Goal: Transaction & Acquisition: Book appointment/travel/reservation

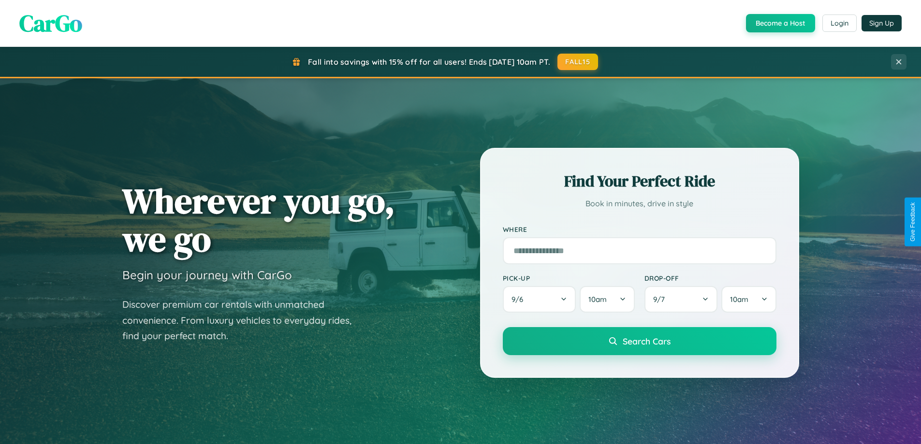
scroll to position [29, 0]
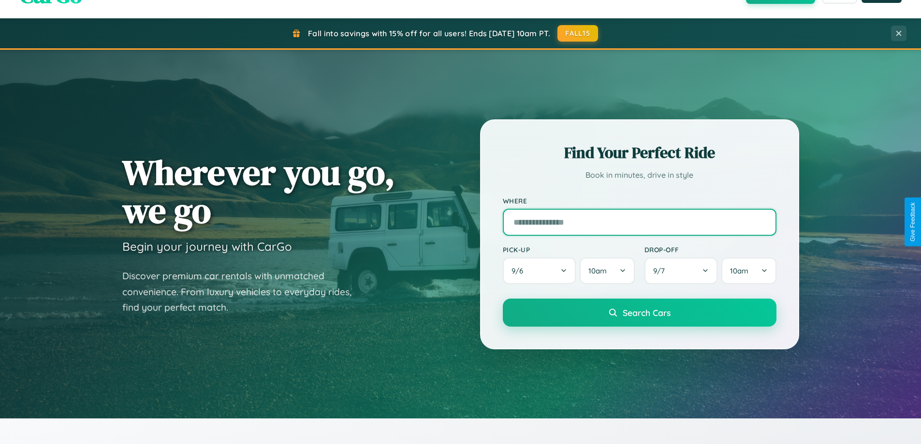
click at [639, 222] on input "text" at bounding box center [640, 222] width 274 height 27
type input "******"
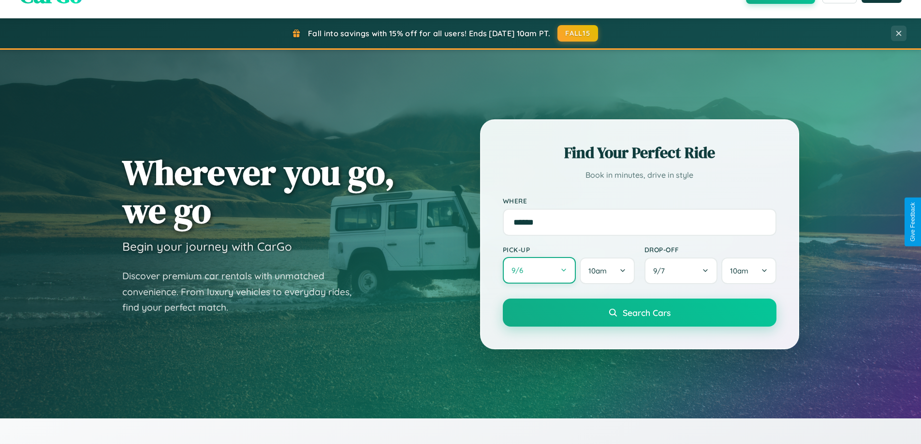
click at [539, 271] on button "9 / 6" at bounding box center [539, 270] width 73 height 27
select select "*"
select select "****"
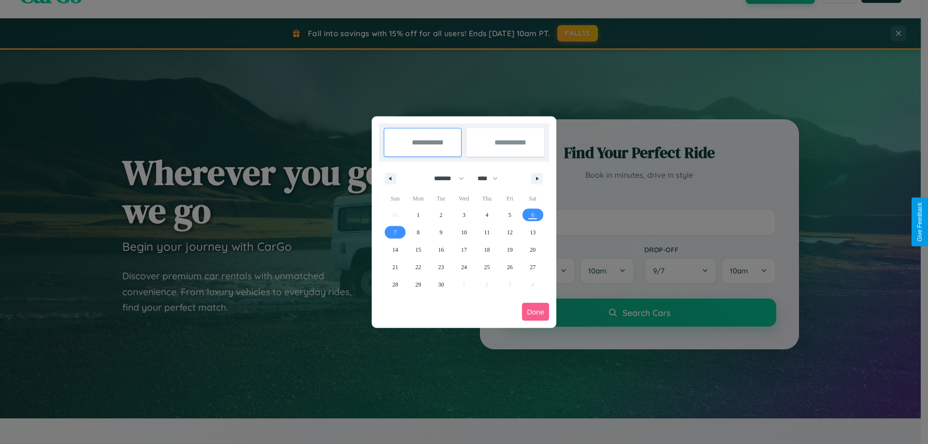
drag, startPoint x: 445, startPoint y: 178, endPoint x: 464, endPoint y: 194, distance: 24.8
click at [445, 178] on select "******* ******** ***** ***** *** **** **** ****** ********* ******* ******** **…" at bounding box center [447, 179] width 41 height 16
select select "*"
click at [492, 178] on select "**** **** **** **** **** **** **** **** **** **** **** **** **** **** **** ****…" at bounding box center [487, 179] width 29 height 16
select select "****"
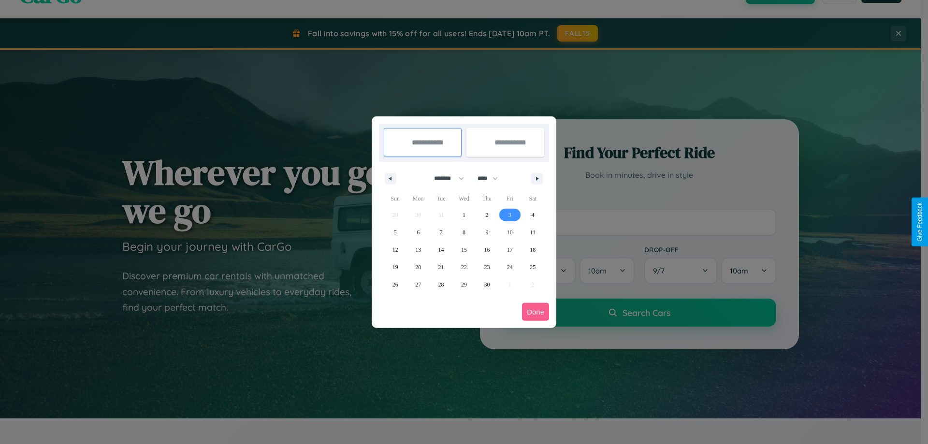
click at [510, 215] on span "3" at bounding box center [510, 214] width 3 height 17
type input "**********"
click at [441, 232] on span "7" at bounding box center [441, 232] width 3 height 17
type input "**********"
click at [536, 312] on button "Done" at bounding box center [535, 312] width 27 height 18
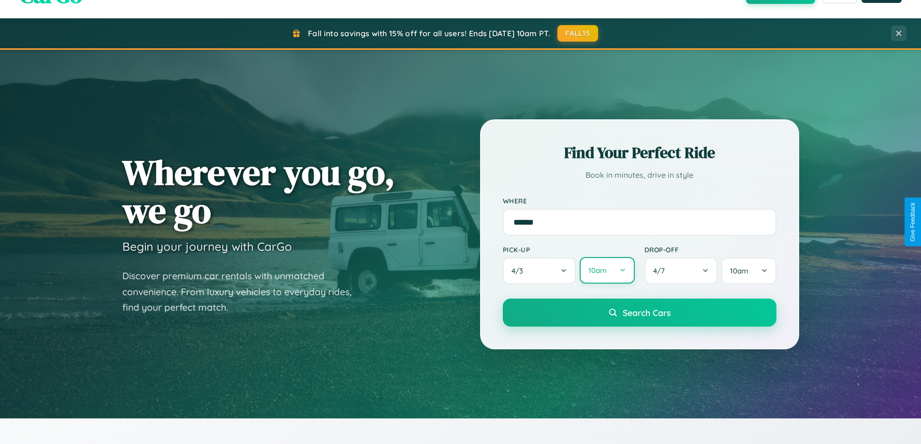
click at [607, 271] on button "10am" at bounding box center [607, 270] width 55 height 27
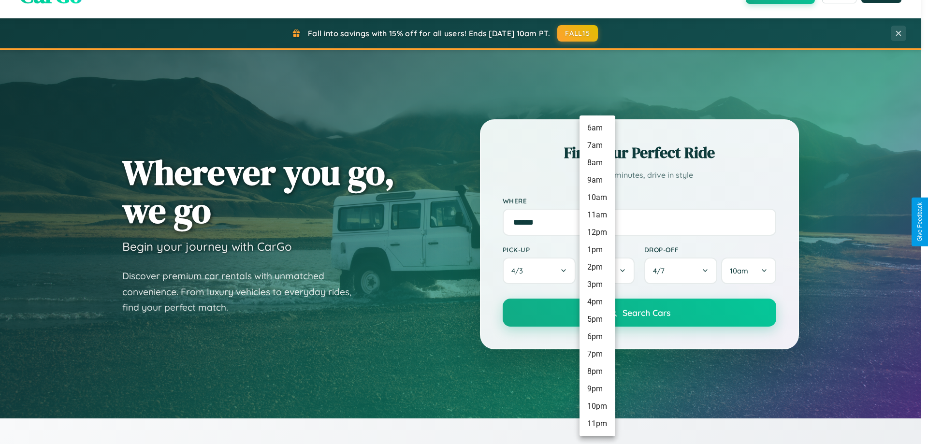
click at [597, 354] on li "7pm" at bounding box center [598, 354] width 36 height 17
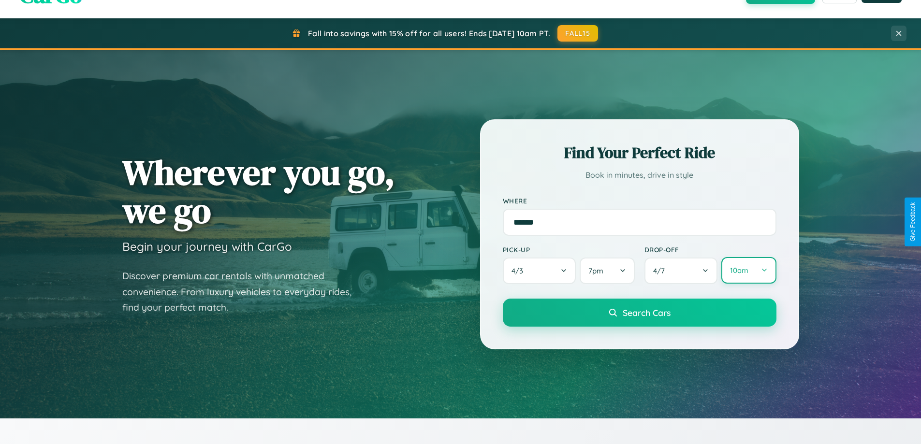
click at [749, 271] on button "10am" at bounding box center [748, 270] width 55 height 27
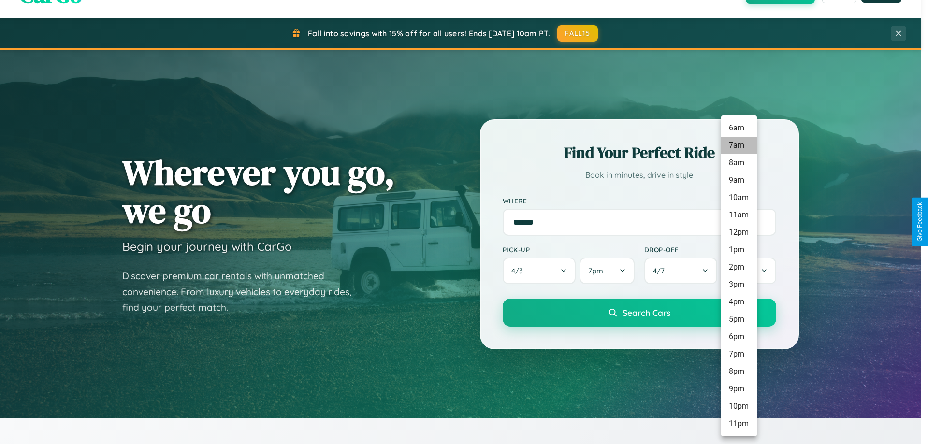
click at [739, 146] on li "7am" at bounding box center [739, 145] width 36 height 17
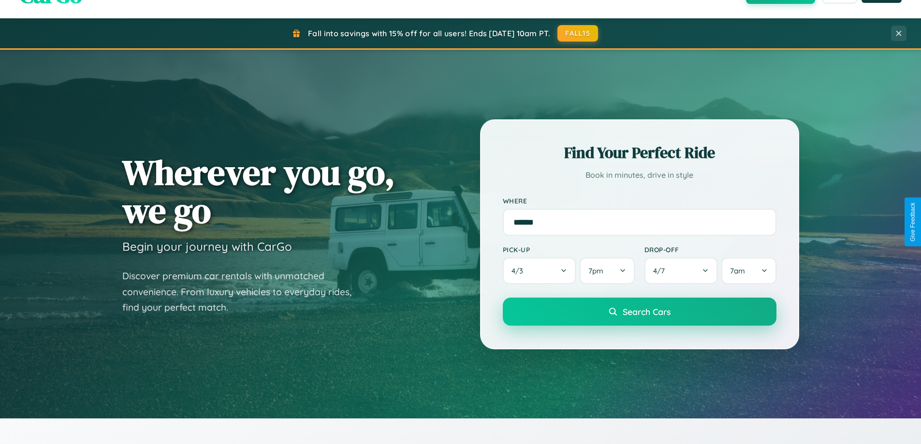
click at [639, 312] on span "Search Cars" at bounding box center [647, 312] width 48 height 11
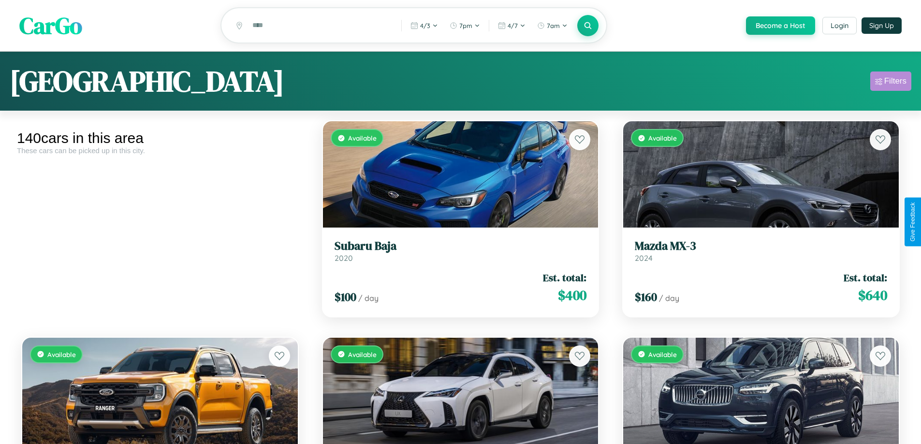
click at [891, 83] on div "Filters" at bounding box center [895, 81] width 22 height 10
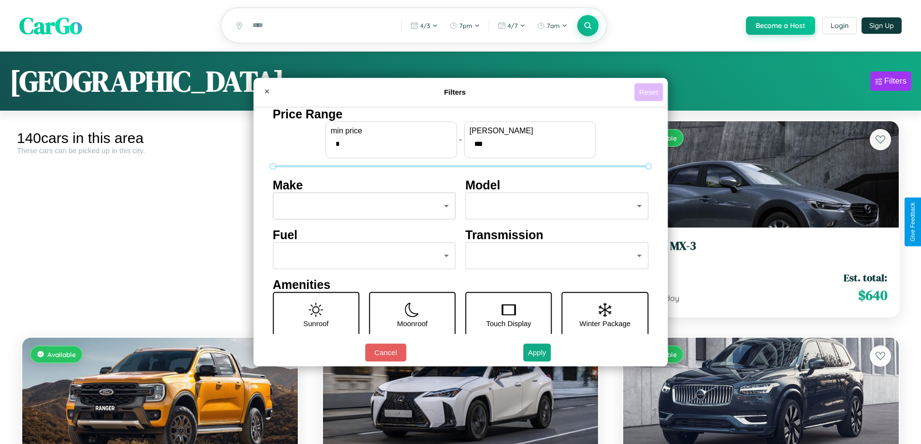
click at [650, 92] on button "Reset" at bounding box center [648, 92] width 29 height 18
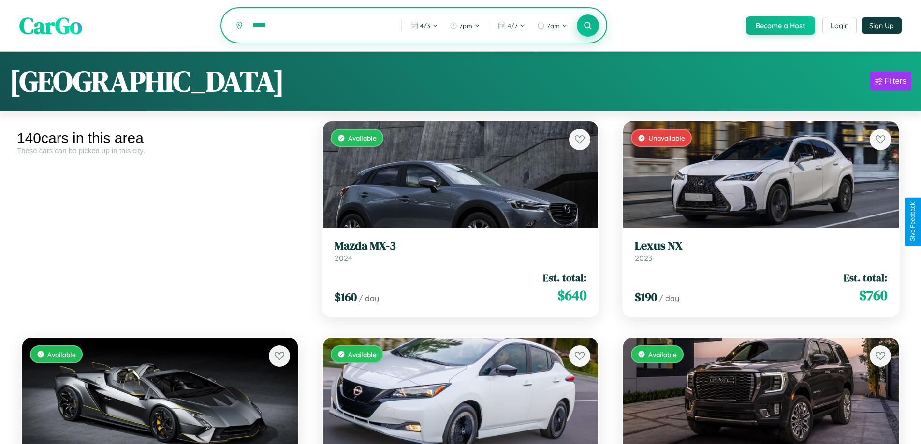
type input "*****"
click at [588, 26] on icon at bounding box center [588, 25] width 9 height 9
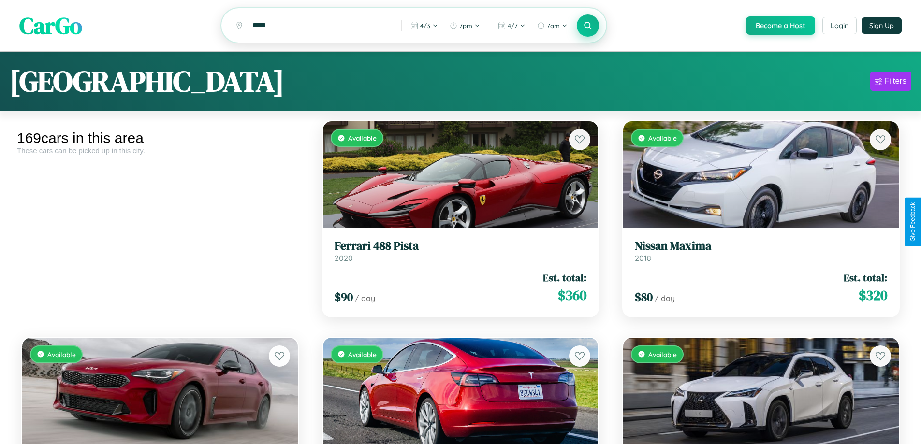
scroll to position [9663, 0]
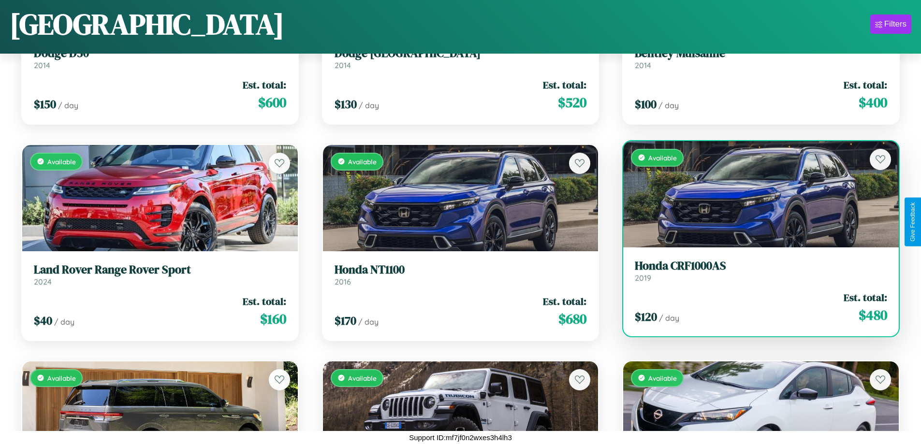
click at [755, 275] on link "Honda CRF1000AS 2019" at bounding box center [761, 271] width 252 height 24
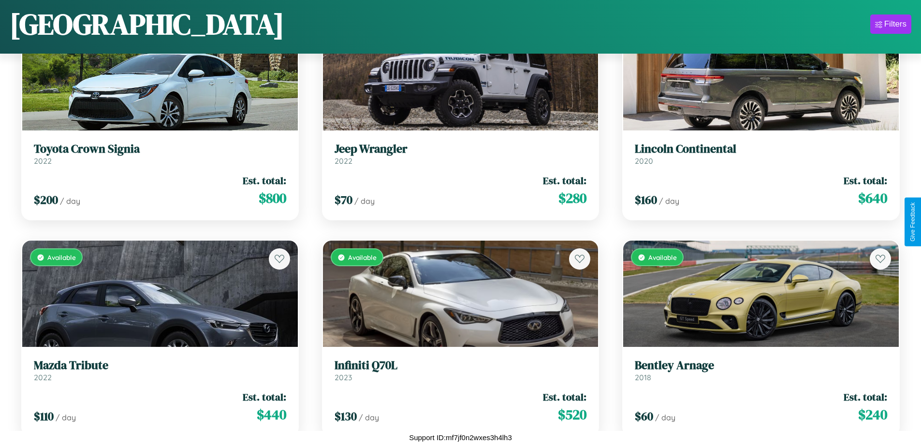
scroll to position [4683, 0]
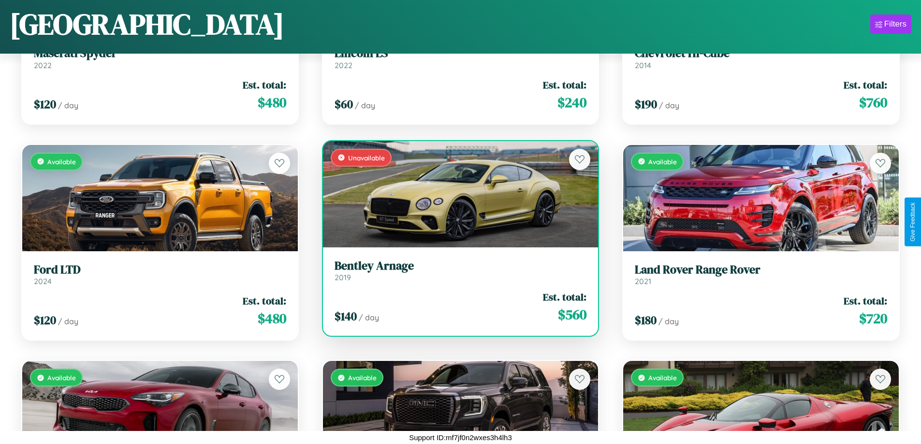
click at [456, 270] on h3 "Bentley Arnage" at bounding box center [461, 266] width 252 height 14
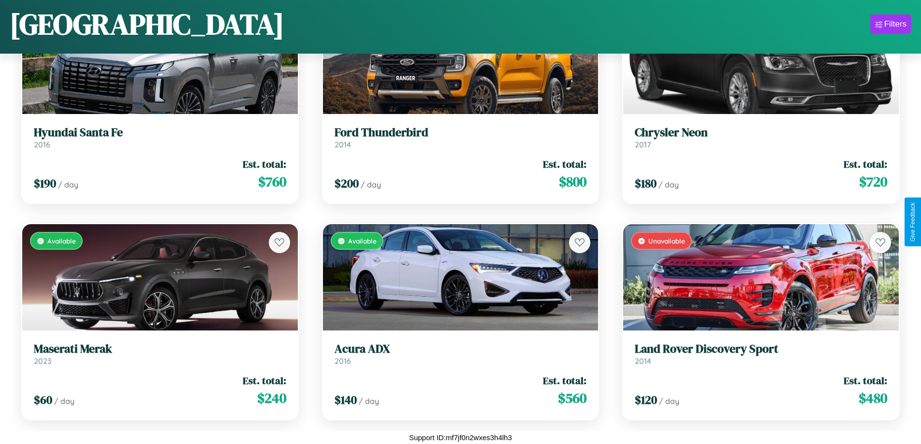
scroll to position [353, 0]
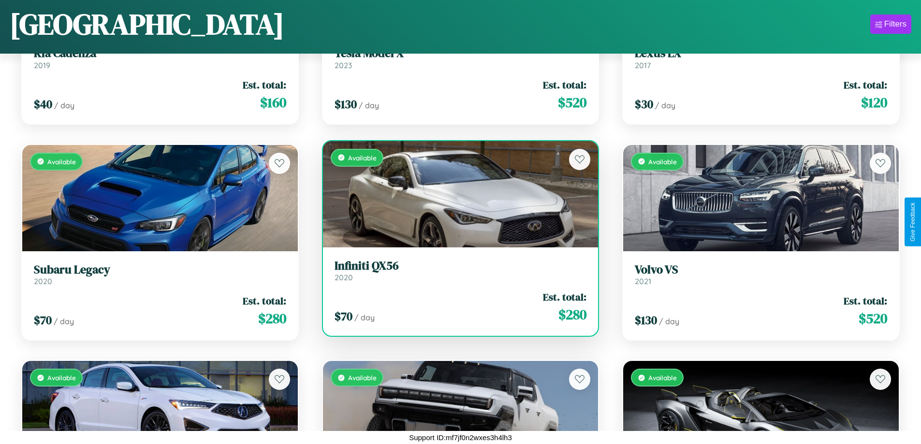
click at [456, 270] on h3 "Infiniti QX56" at bounding box center [461, 266] width 252 height 14
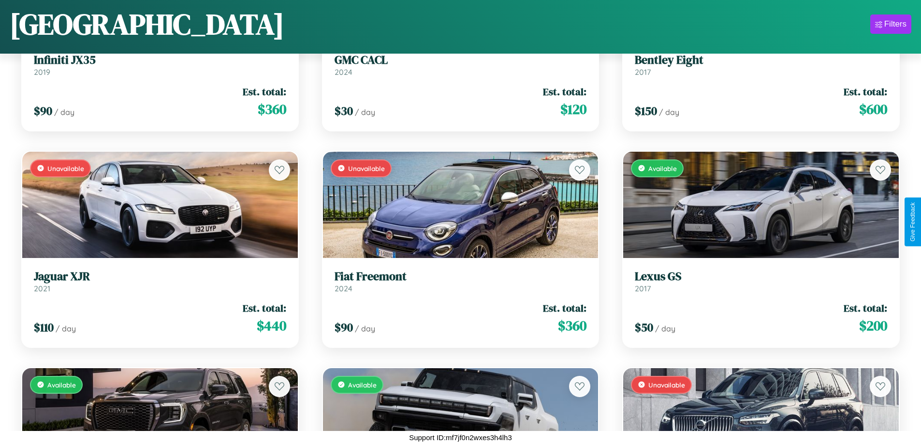
scroll to position [10096, 0]
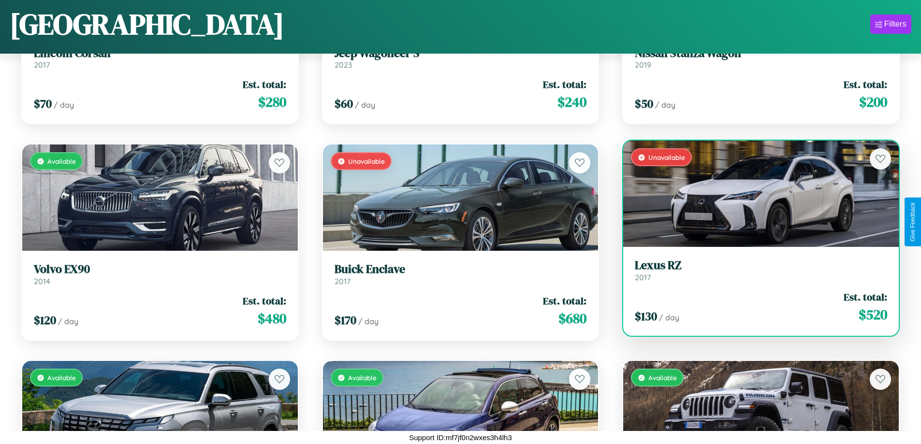
click at [755, 271] on h3 "Lexus RZ" at bounding box center [761, 266] width 252 height 14
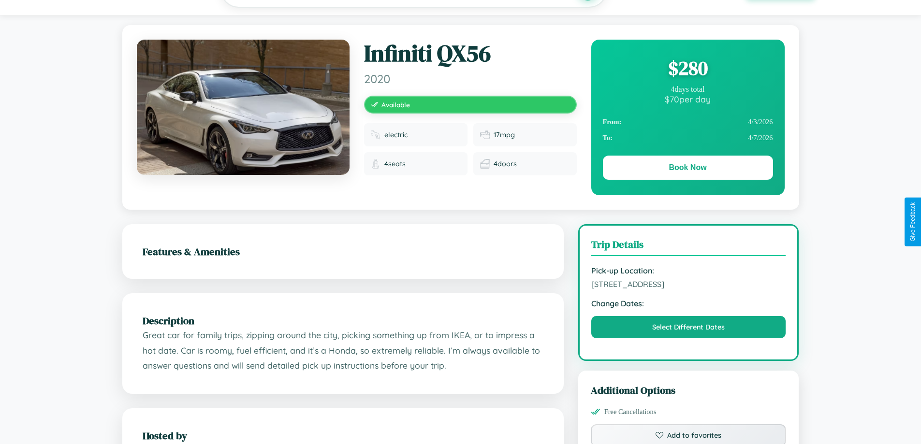
scroll to position [100, 0]
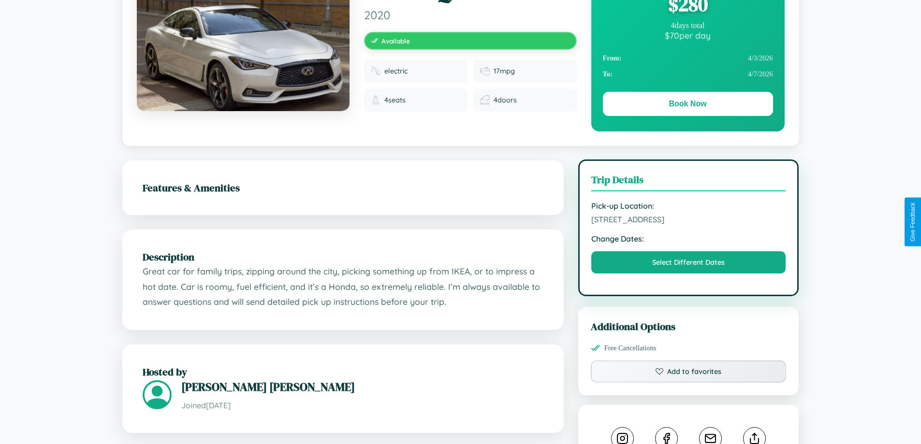
click at [689, 221] on span "[STREET_ADDRESS]" at bounding box center [688, 220] width 195 height 10
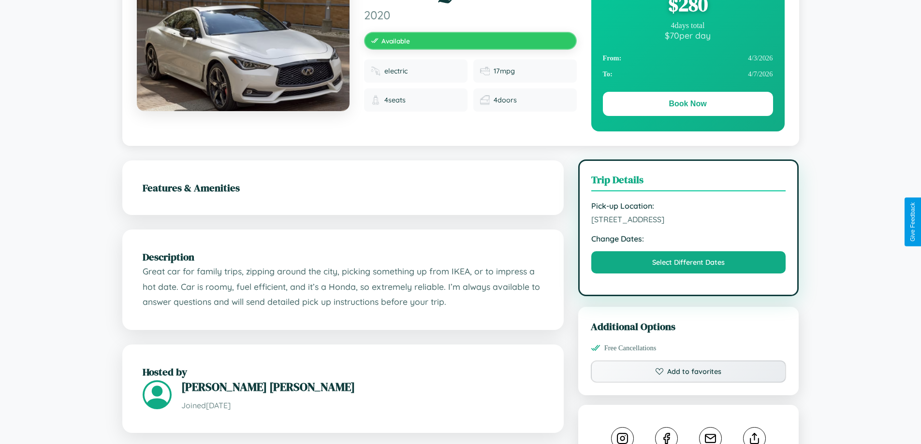
click at [689, 221] on span "[STREET_ADDRESS]" at bounding box center [688, 220] width 195 height 10
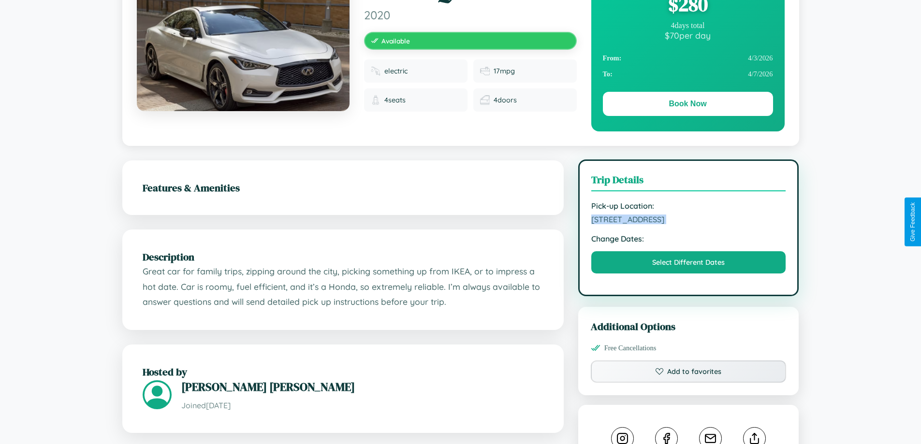
click at [689, 221] on span "[STREET_ADDRESS]" at bounding box center [688, 220] width 195 height 10
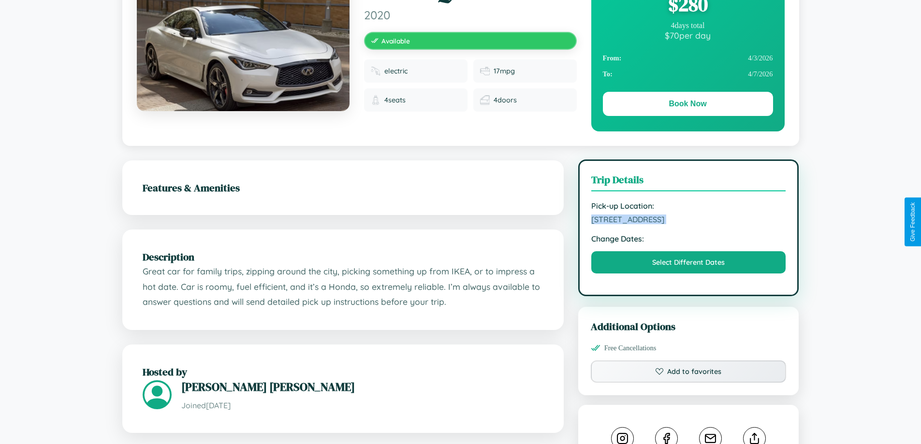
click at [689, 221] on span "[STREET_ADDRESS]" at bounding box center [688, 220] width 195 height 10
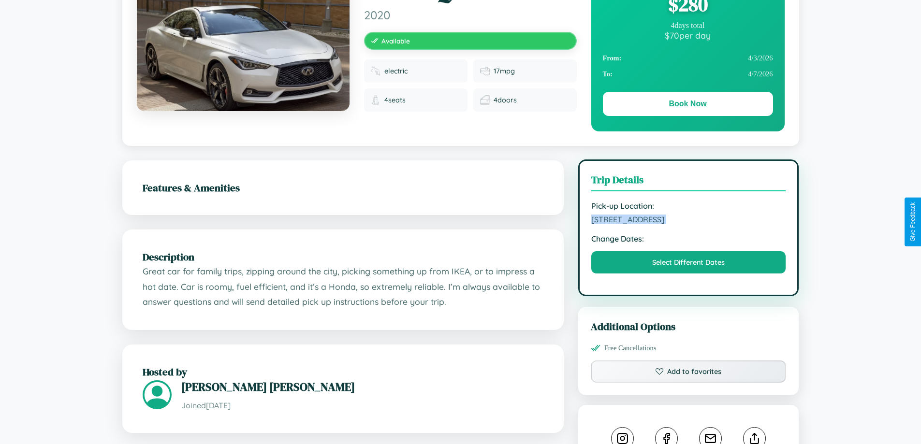
click at [689, 221] on span "[STREET_ADDRESS]" at bounding box center [688, 220] width 195 height 10
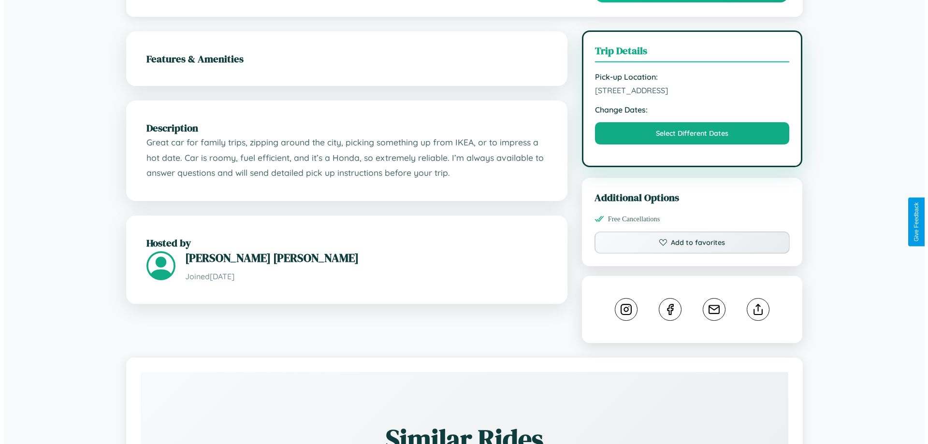
scroll to position [251, 0]
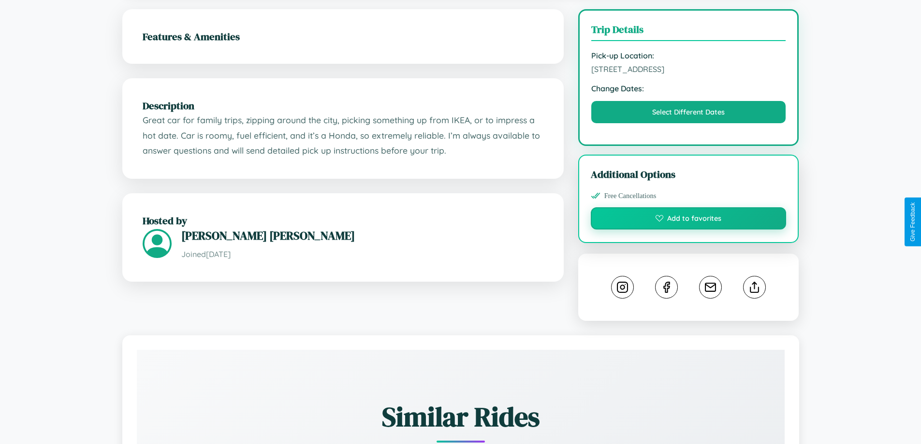
click at [689, 220] on button "Add to favorites" at bounding box center [689, 218] width 196 height 22
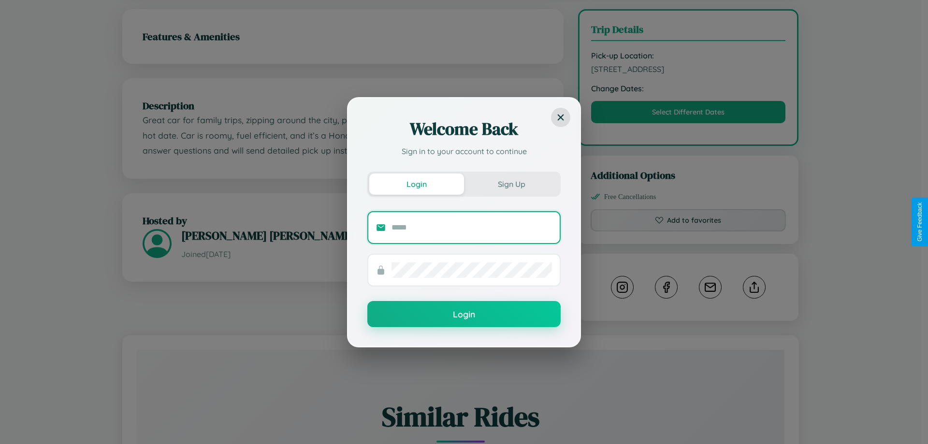
click at [472, 227] on input "text" at bounding box center [472, 227] width 161 height 15
type input "**********"
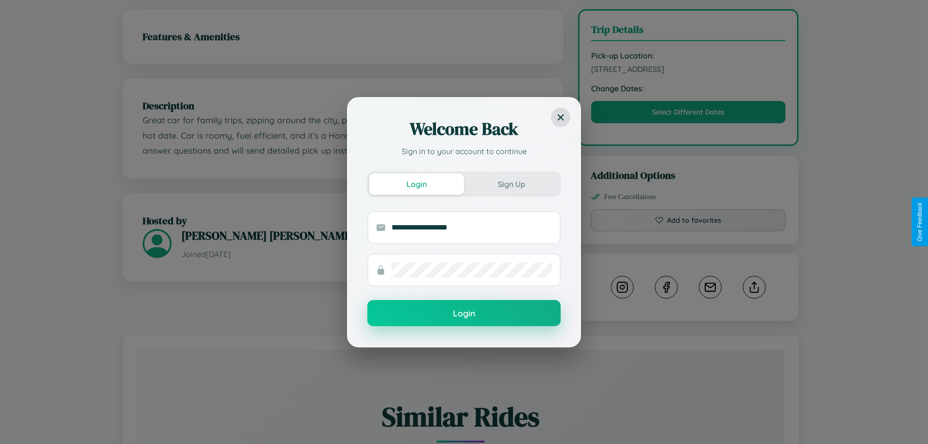
click at [464, 314] on button "Login" at bounding box center [463, 313] width 193 height 26
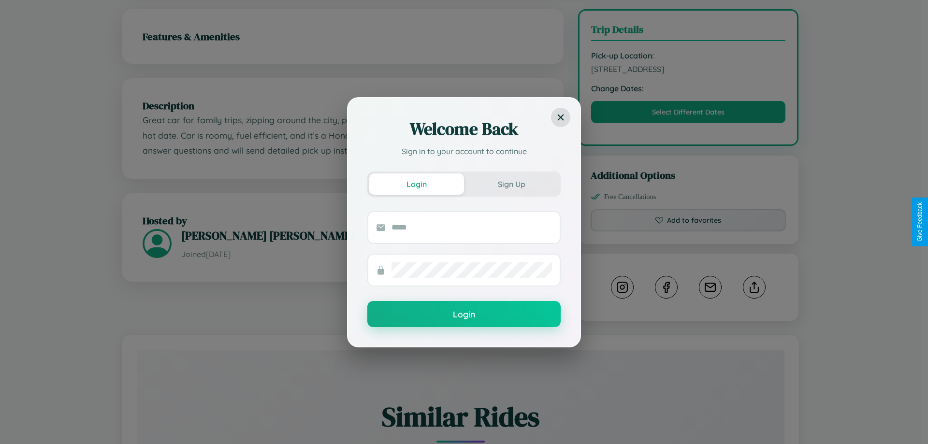
click at [689, 222] on div "Welcome Back Sign in to your account to continue Login Sign Up Login" at bounding box center [464, 222] width 928 height 444
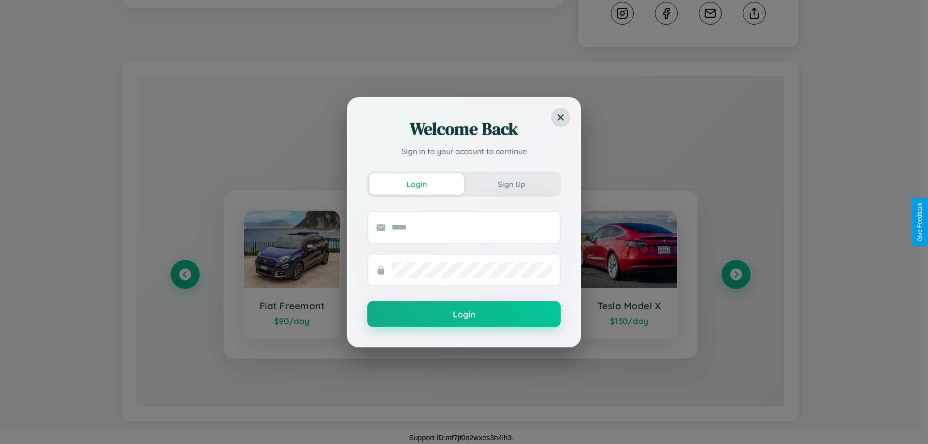
click at [736, 275] on div "Welcome Back Sign in to your account to continue Login Sign Up Login" at bounding box center [464, 222] width 928 height 444
click at [185, 275] on div "Welcome Back Sign in to your account to continue Login Sign Up Login" at bounding box center [464, 222] width 928 height 444
